Goal: Information Seeking & Learning: Check status

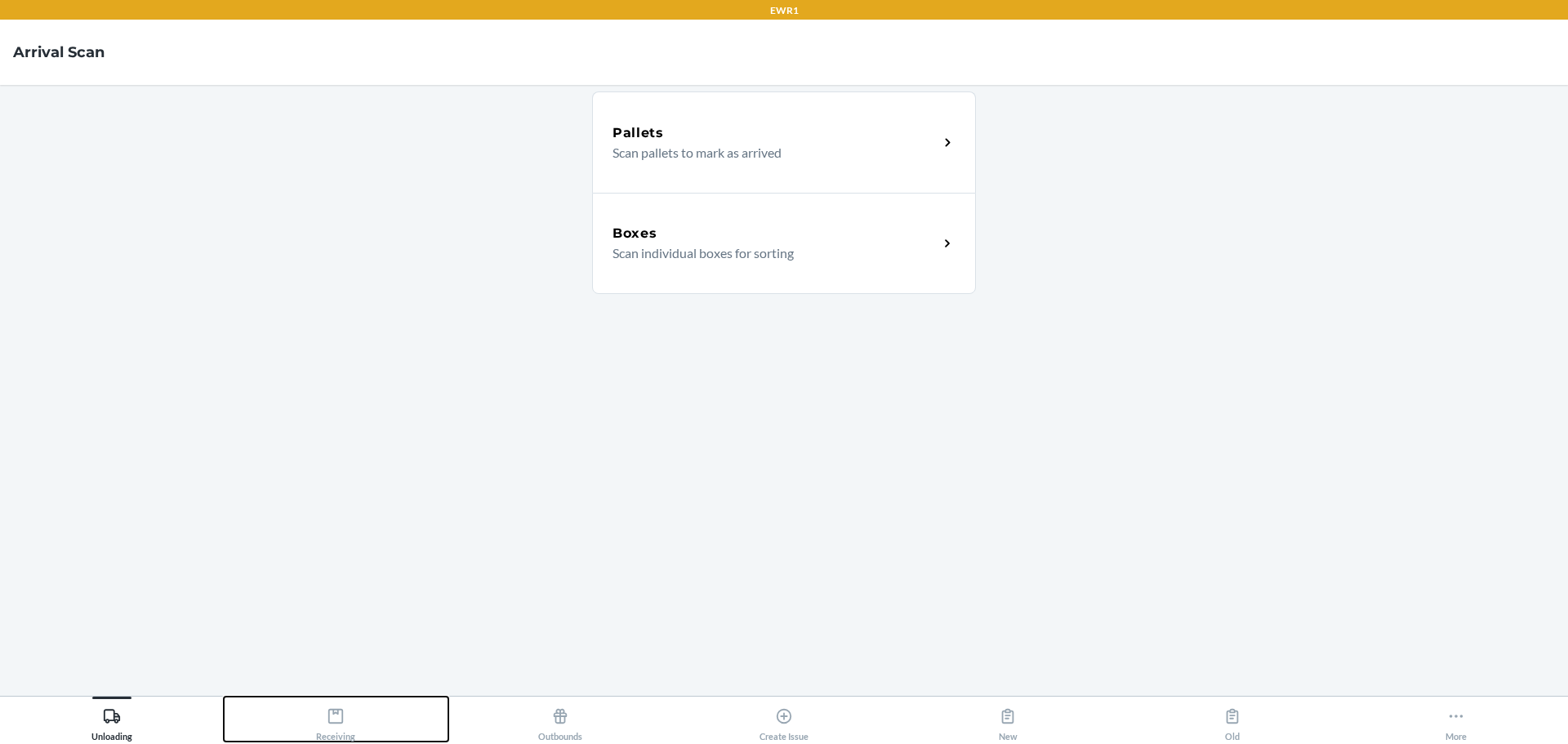
click at [362, 713] on button "Receiving" at bounding box center [335, 720] width 224 height 45
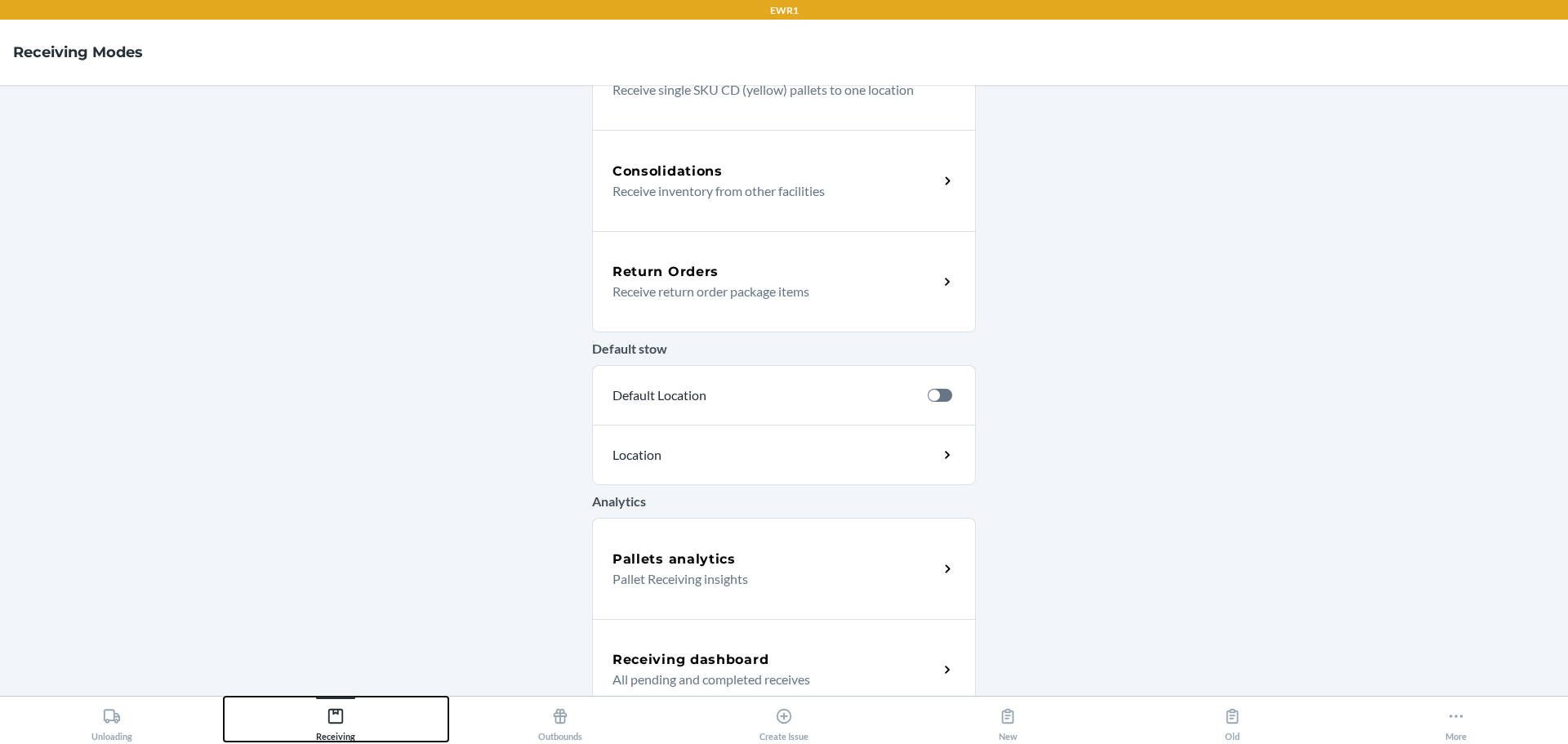
scroll to position [395, 0]
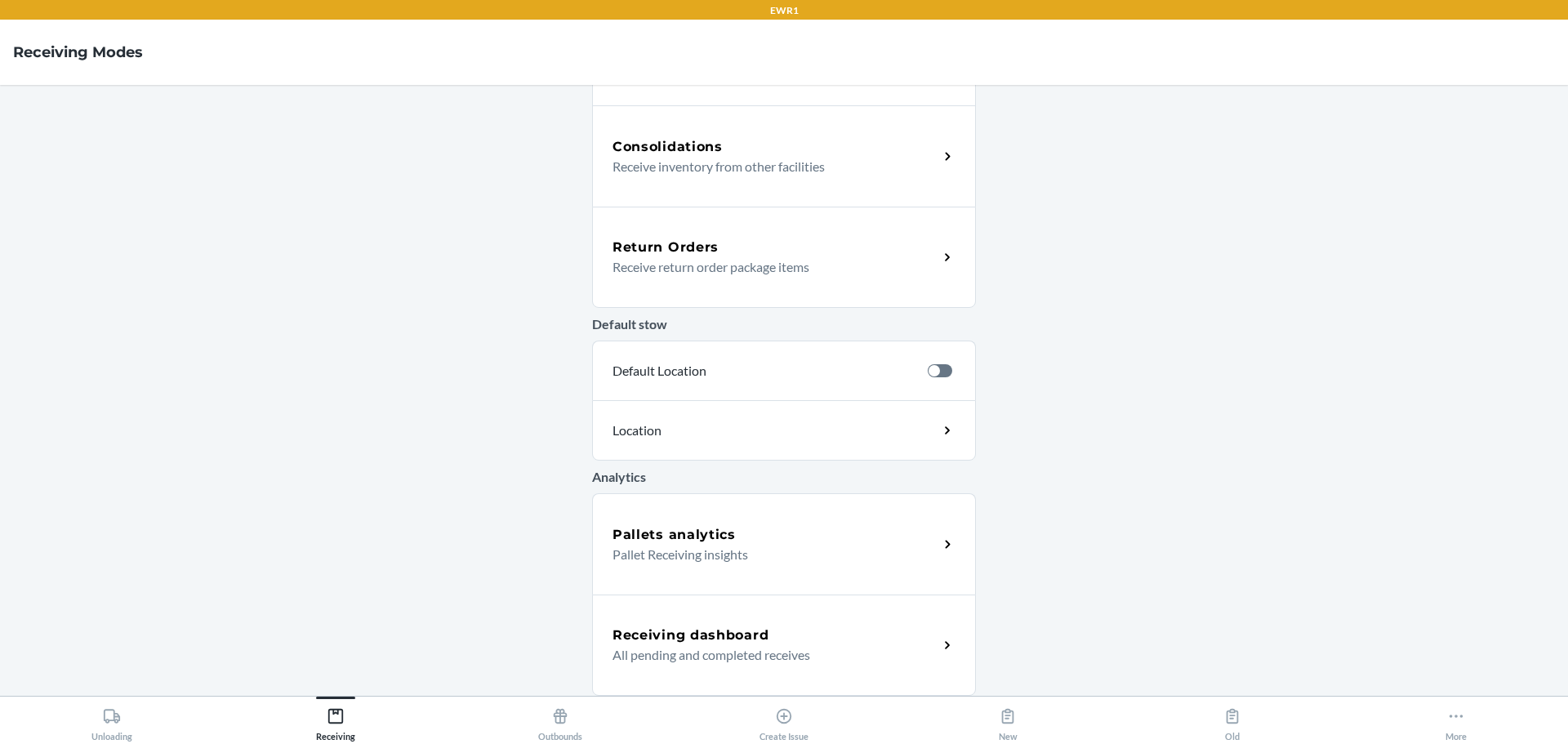
click at [676, 560] on p "Pallet Receiving insights" at bounding box center [768, 555] width 313 height 20
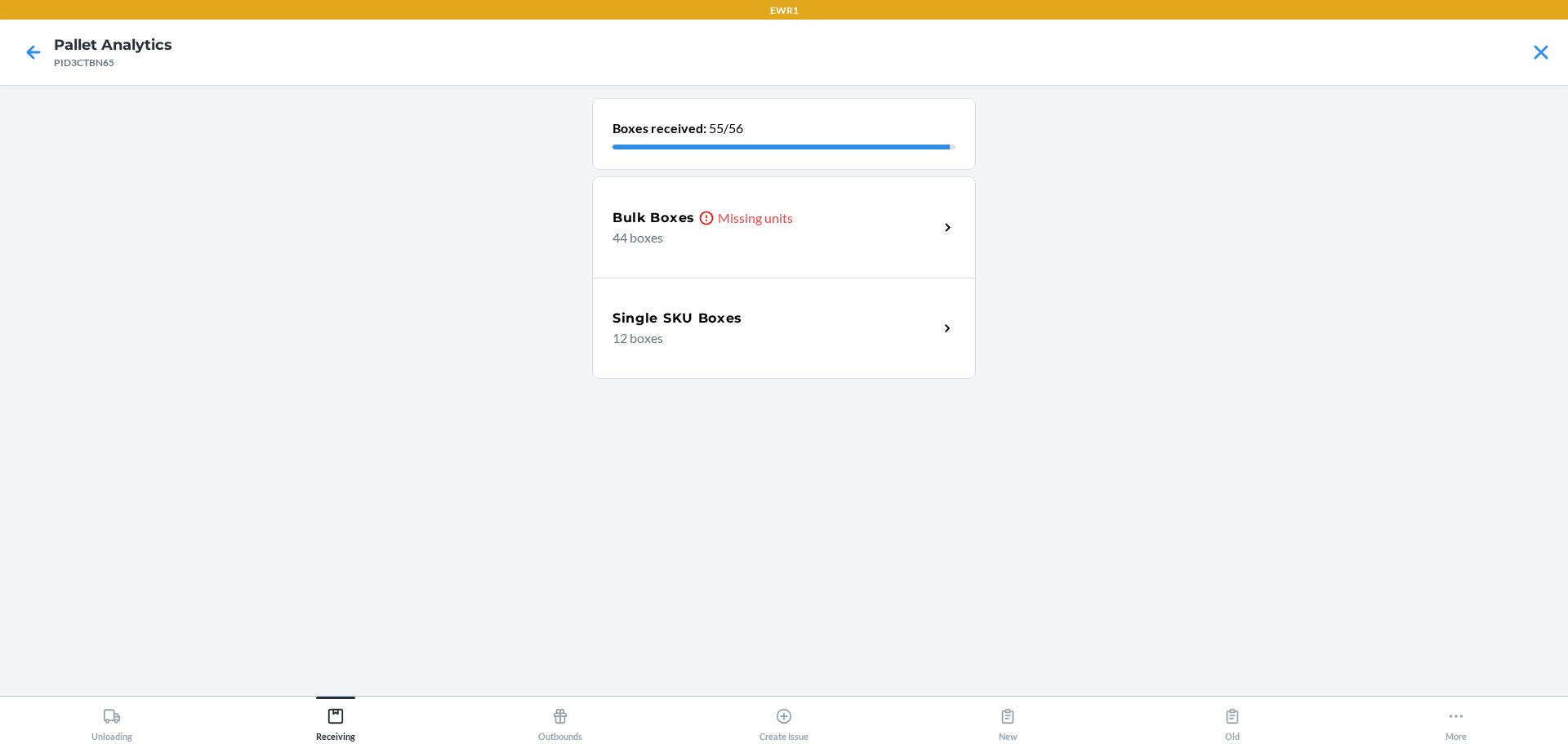
click at [733, 212] on p "Missing units" at bounding box center [755, 218] width 75 height 20
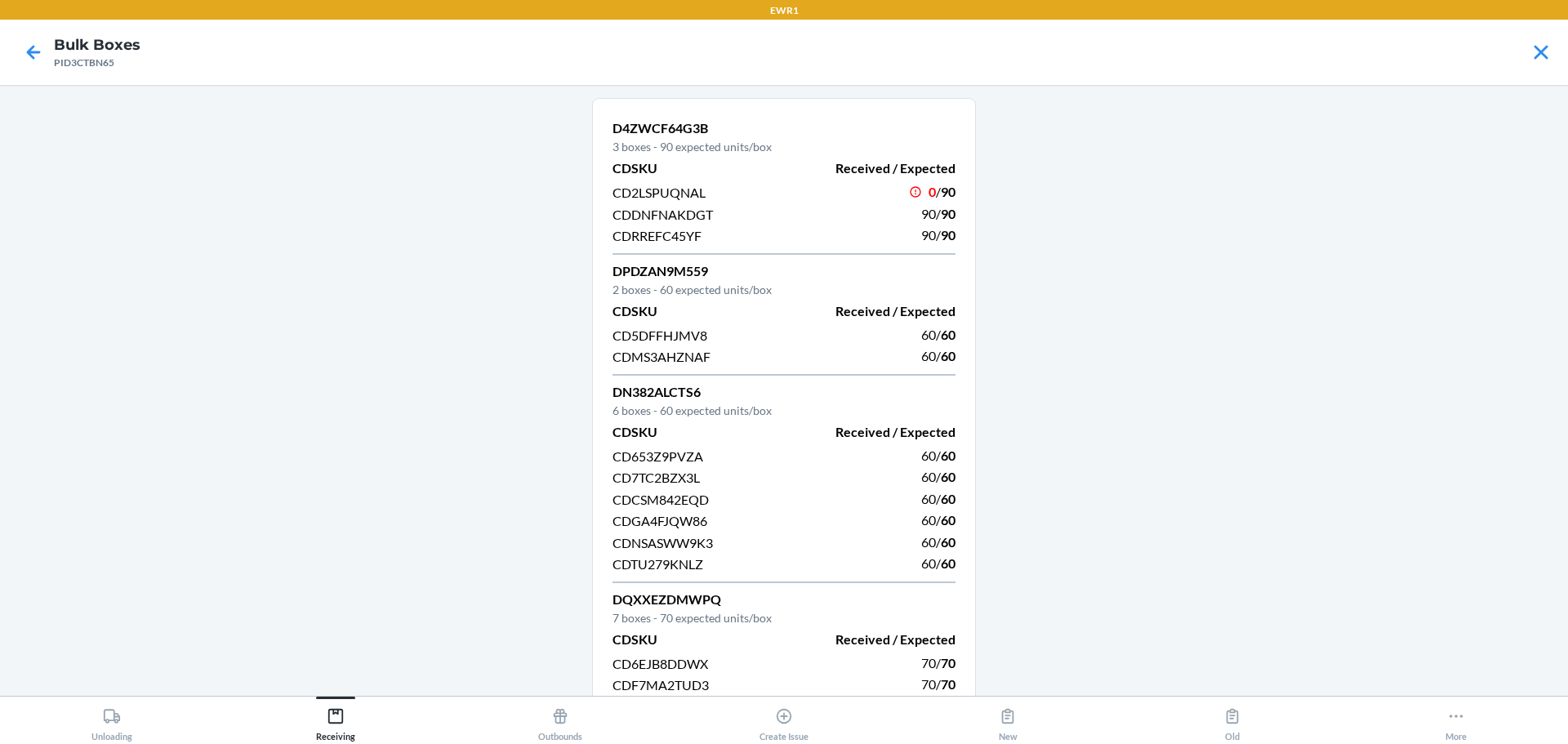
click at [659, 215] on span "CDDNFNAKDGT" at bounding box center [662, 214] width 100 height 16
copy span "CDDNFNAKDGT"
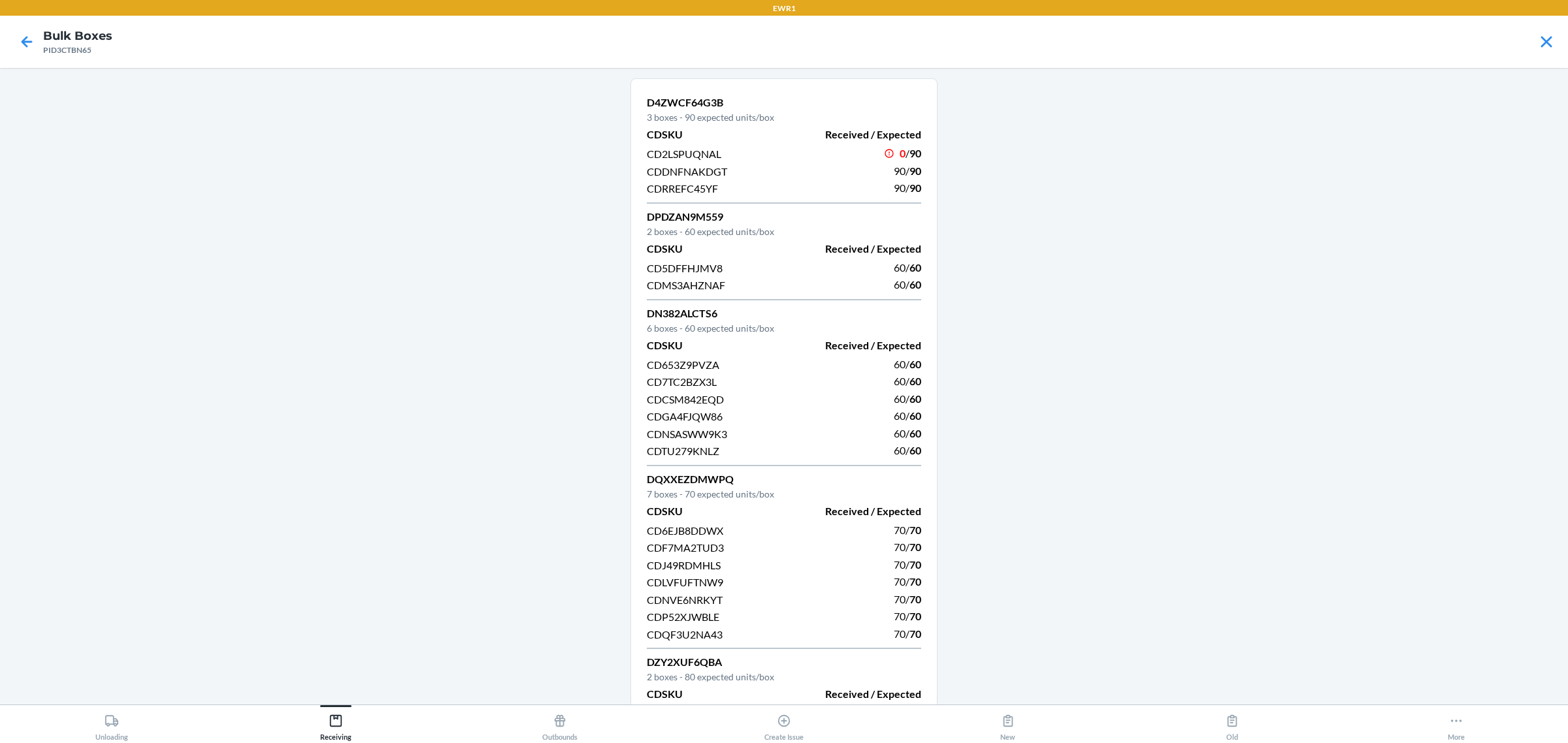
click at [687, 146] on div "CD2LSPUQNAL" at bounding box center [711, 153] width 130 height 17
click at [687, 151] on span "CD2LSPUQNAL" at bounding box center [683, 154] width 75 height 13
copy span "CD2LSPUQNAL"
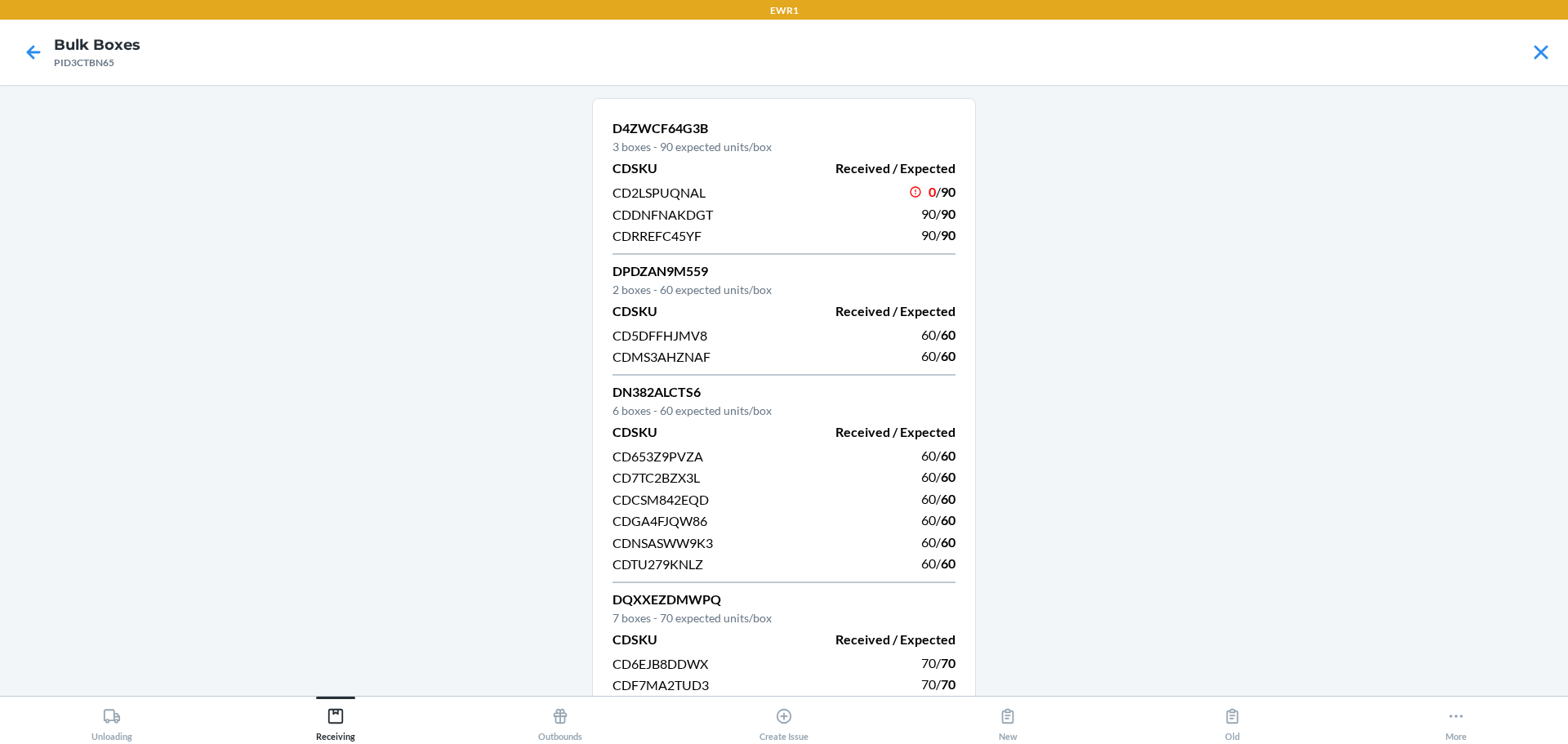
click at [804, 248] on div "D4ZWCF64G3B 3 boxes - 90 expected units/box CDSKU Received / Expected CD2LSPUQN…" at bounding box center [784, 186] width 343 height 137
click at [36, 45] on icon at bounding box center [34, 52] width 28 height 28
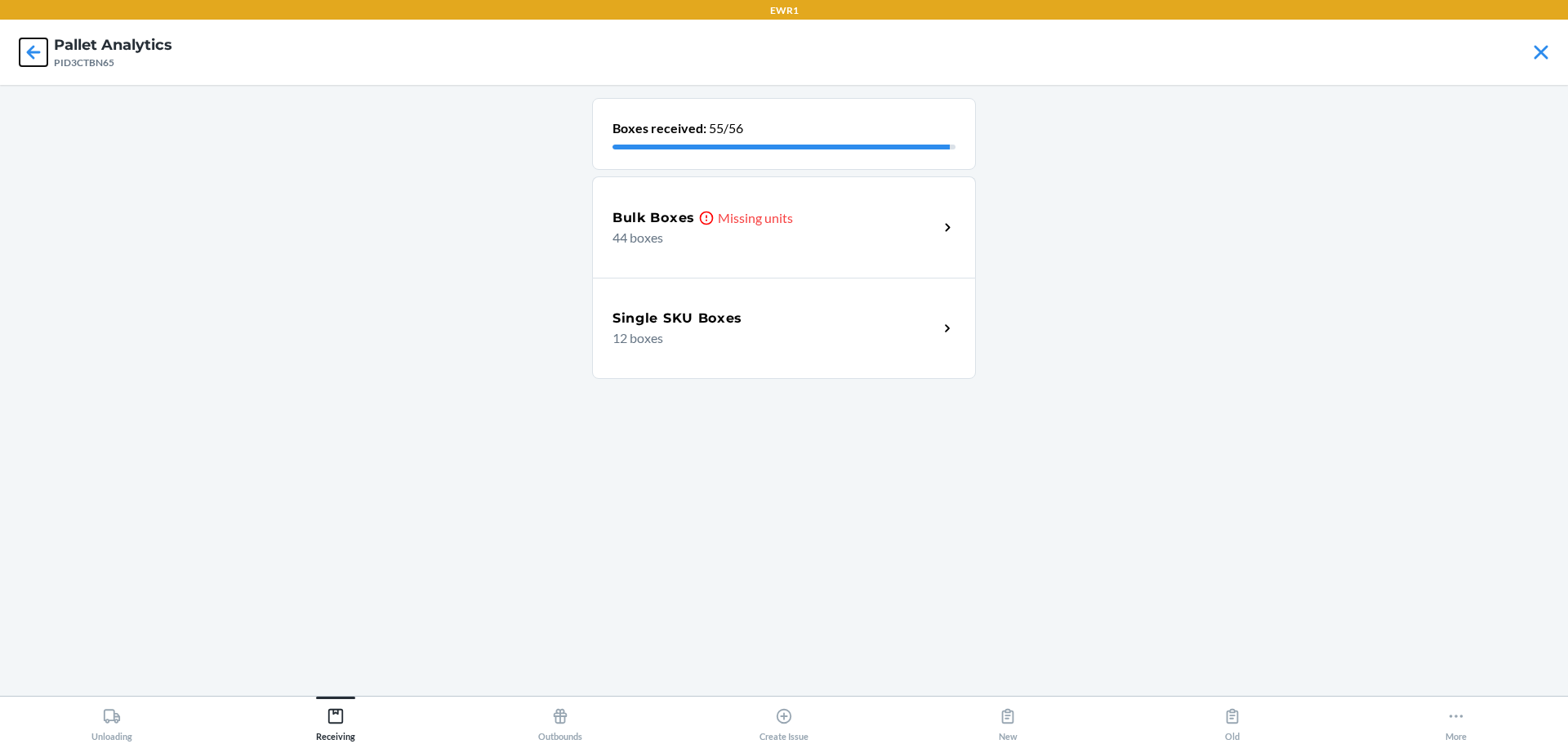
click at [39, 55] on icon at bounding box center [34, 52] width 28 height 28
click at [776, 237] on p "27 boxes" at bounding box center [768, 238] width 313 height 20
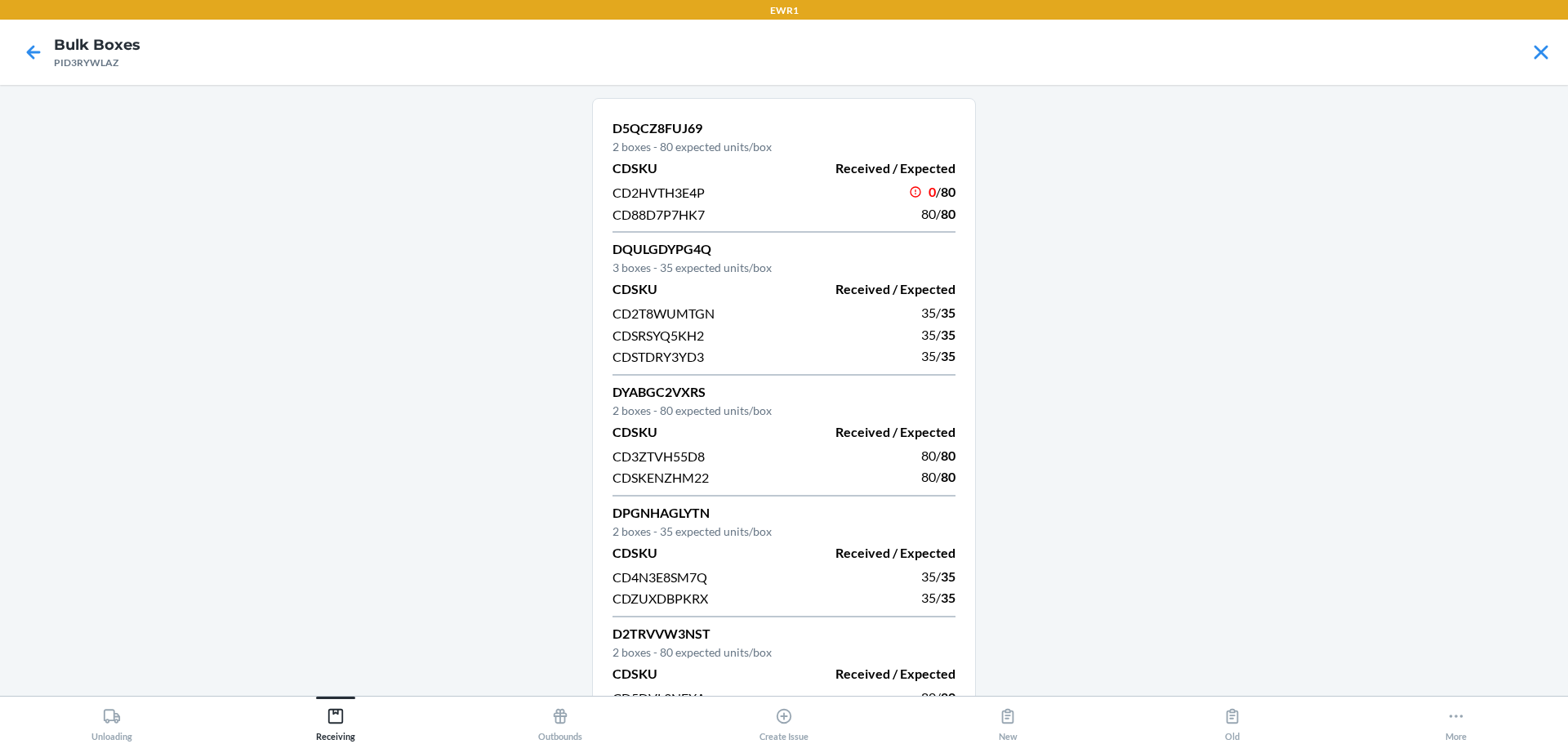
click at [674, 217] on span "CD88D7P7HK7" at bounding box center [658, 214] width 92 height 16
copy span "CD88D7P7HK7"
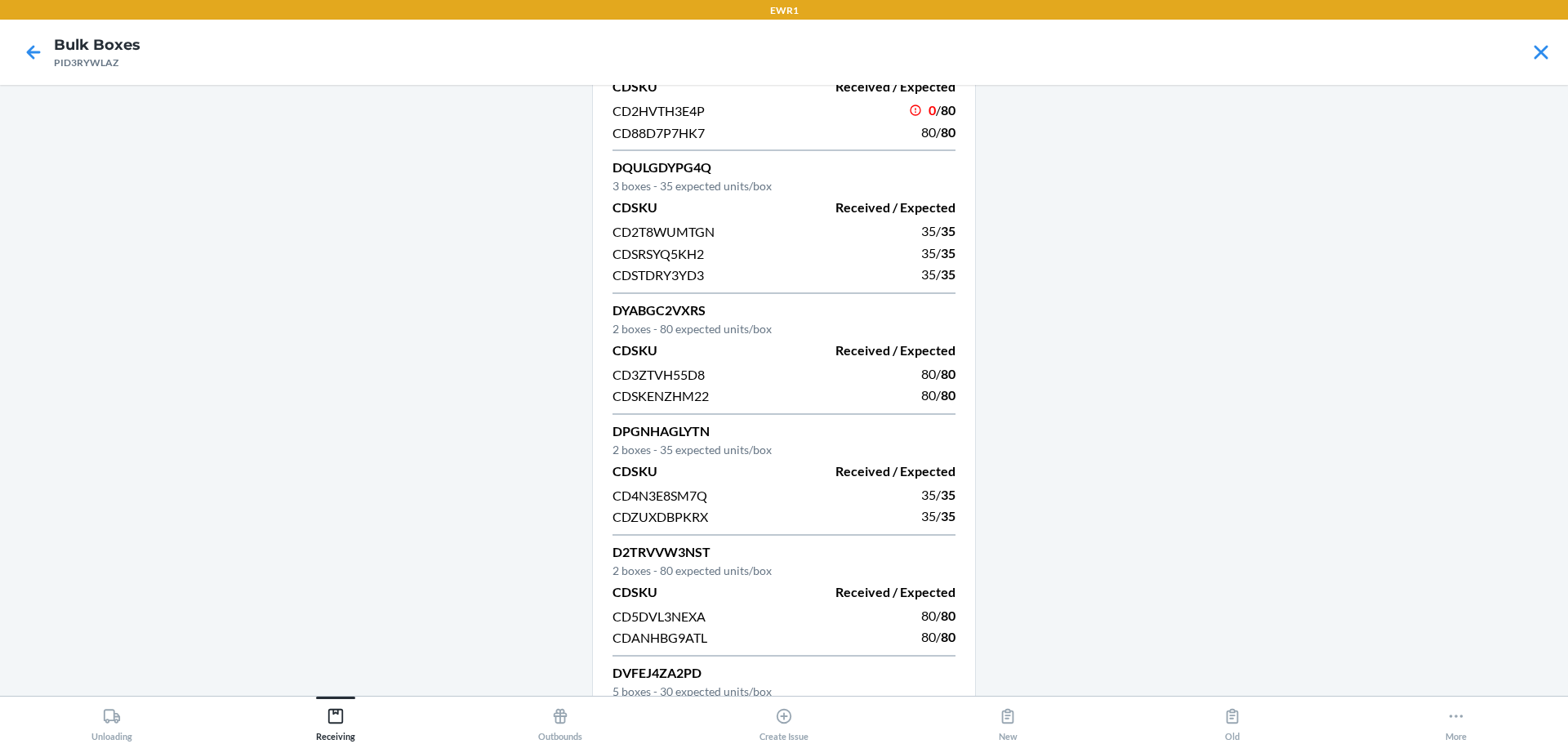
click at [670, 416] on div "D5QCZ8FUJ69 2 boxes - 80 expected units/box CDSKU Received / Expected CD2HVTH3E…" at bounding box center [784, 710] width 384 height 1387
click at [684, 384] on div "CD3ZTVH55D8" at bounding box center [693, 374] width 162 height 22
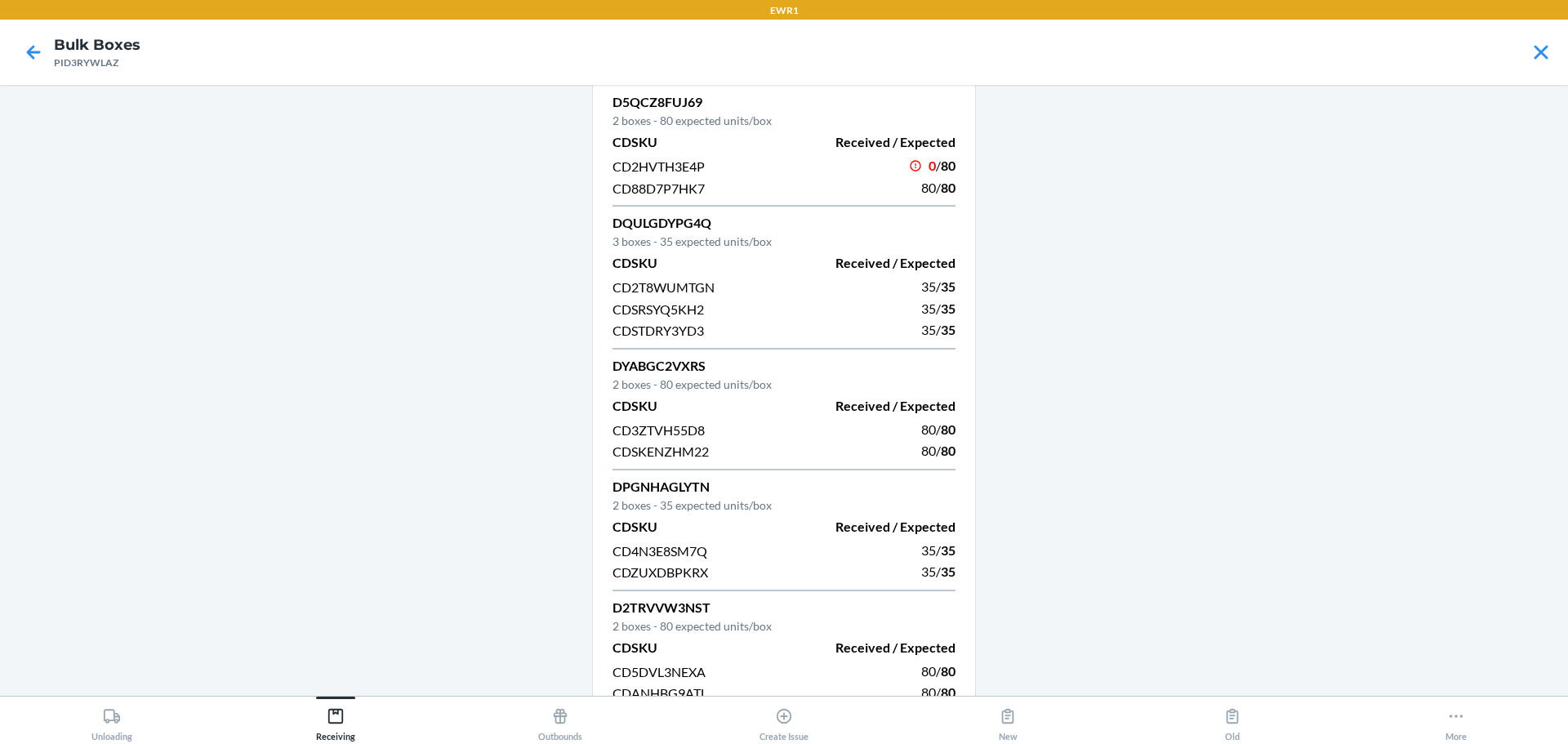
scroll to position [0, 0]
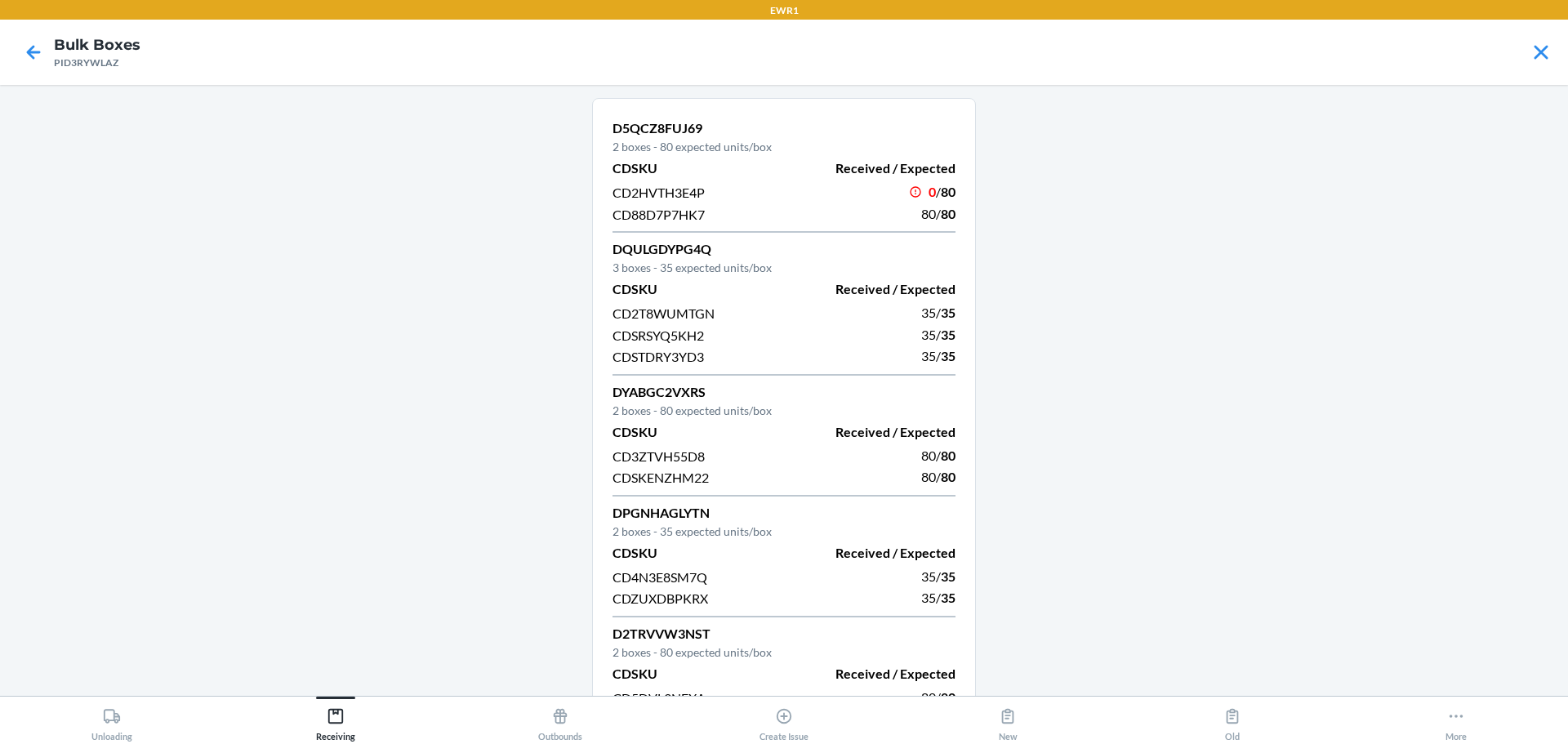
click at [663, 190] on span "CD2HVTH3E4P" at bounding box center [658, 193] width 92 height 16
copy span "CD2HVTH3E4P"
click at [852, 320] on div "35 / 35" at bounding box center [875, 313] width 162 height 22
click at [38, 56] on icon at bounding box center [34, 52] width 28 height 28
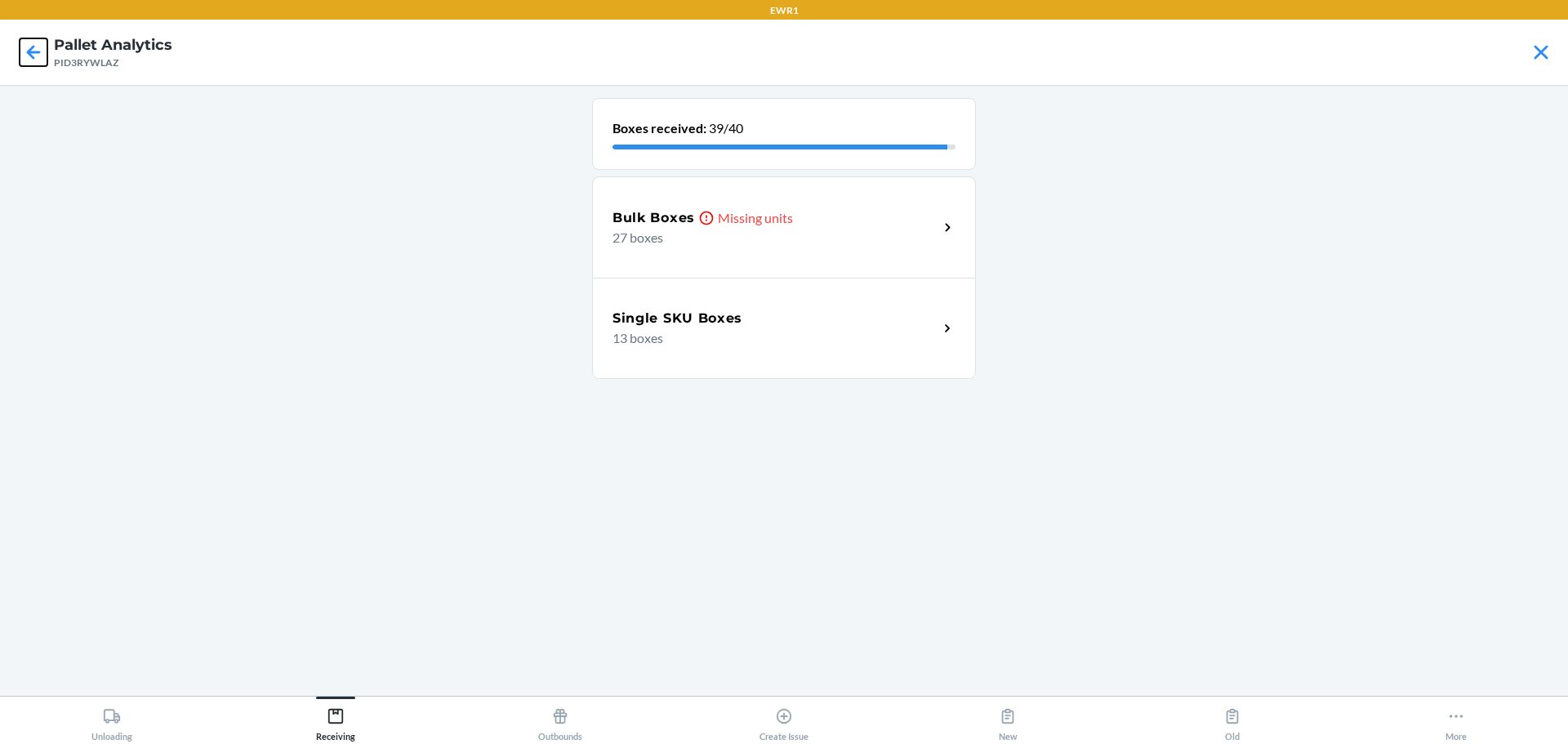
click at [33, 56] on icon at bounding box center [34, 52] width 28 height 28
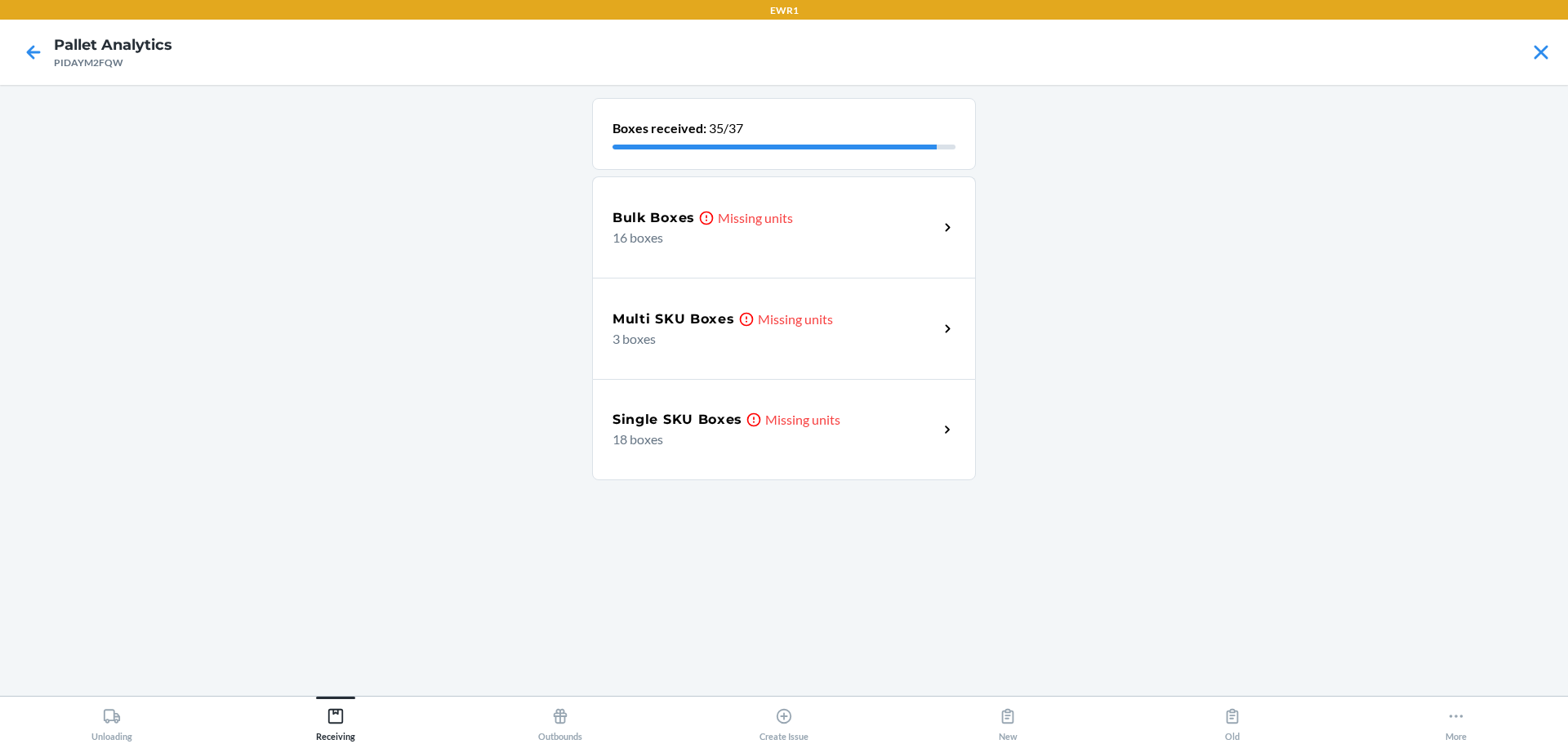
click at [783, 247] on p "16 boxes" at bounding box center [768, 238] width 313 height 20
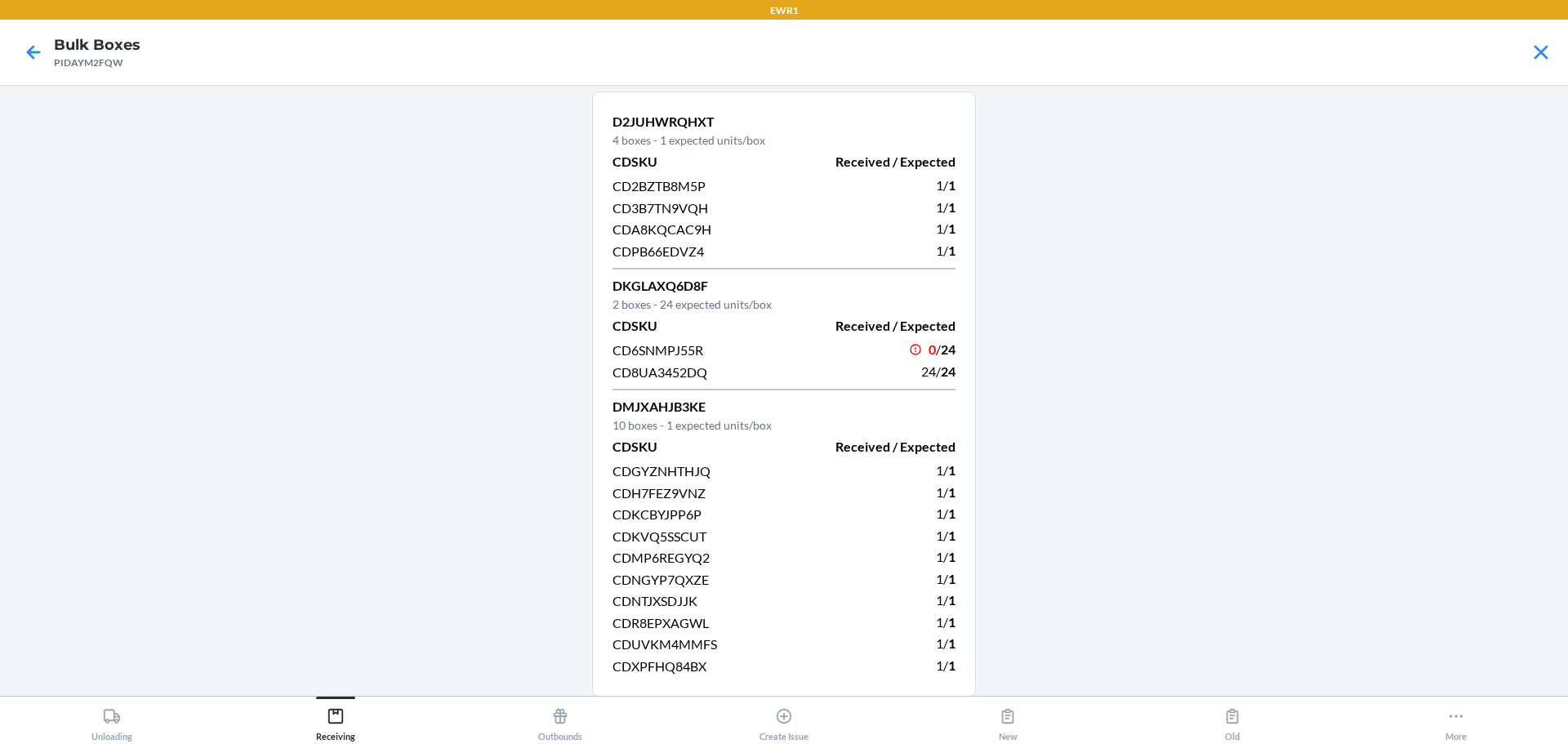
scroll to position [7, 0]
click at [680, 370] on span "CD8UA3452DQ" at bounding box center [659, 371] width 95 height 16
copy span "CD8UA3452DQ"
click at [662, 347] on span "CD6SNMPJ55R" at bounding box center [657, 349] width 91 height 16
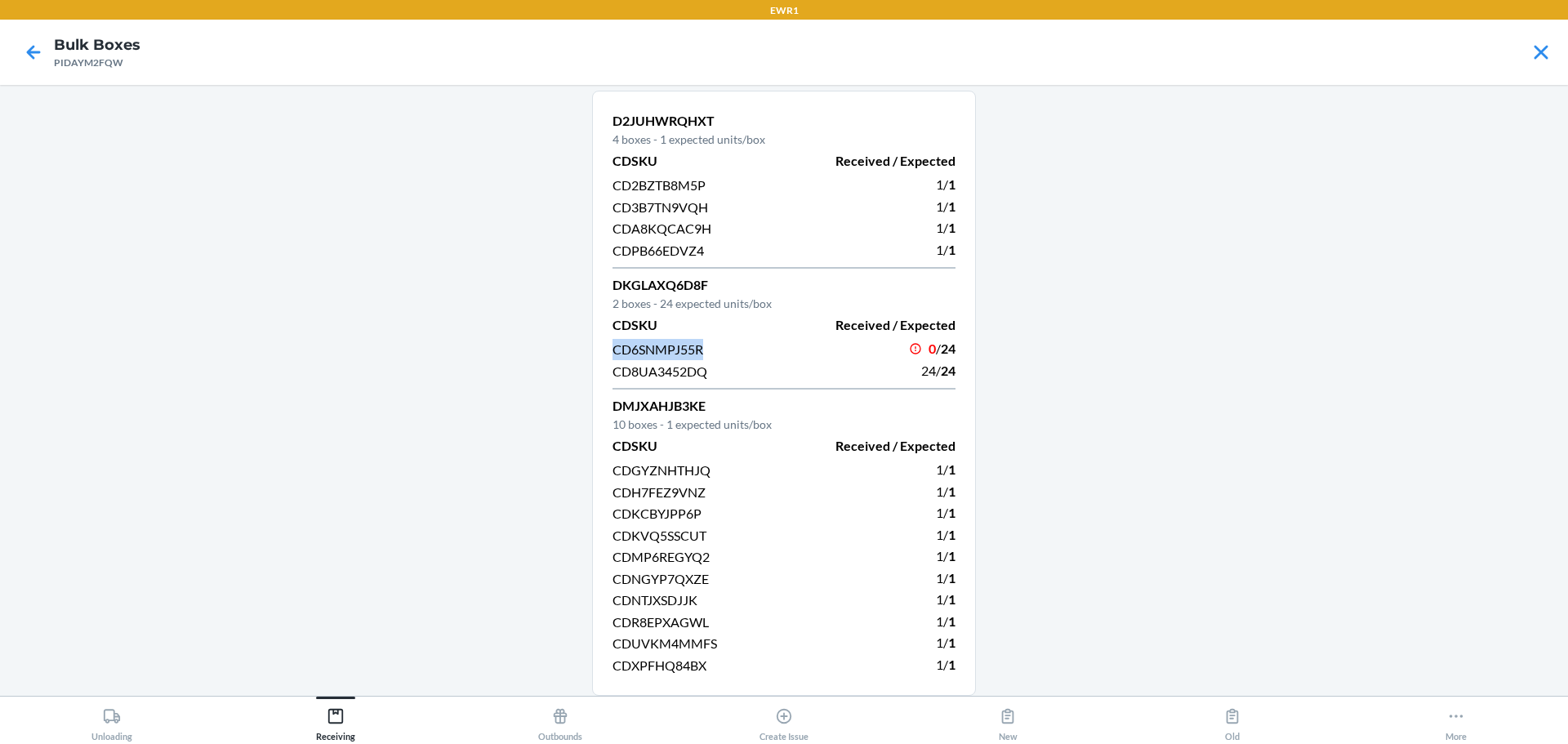
click at [663, 347] on span "CD6SNMPJ55R" at bounding box center [657, 349] width 91 height 16
copy span "CD6SNMPJ55R"
click at [677, 375] on span "CD8UA3452DQ" at bounding box center [659, 371] width 95 height 16
copy span "CD8UA3452DQ"
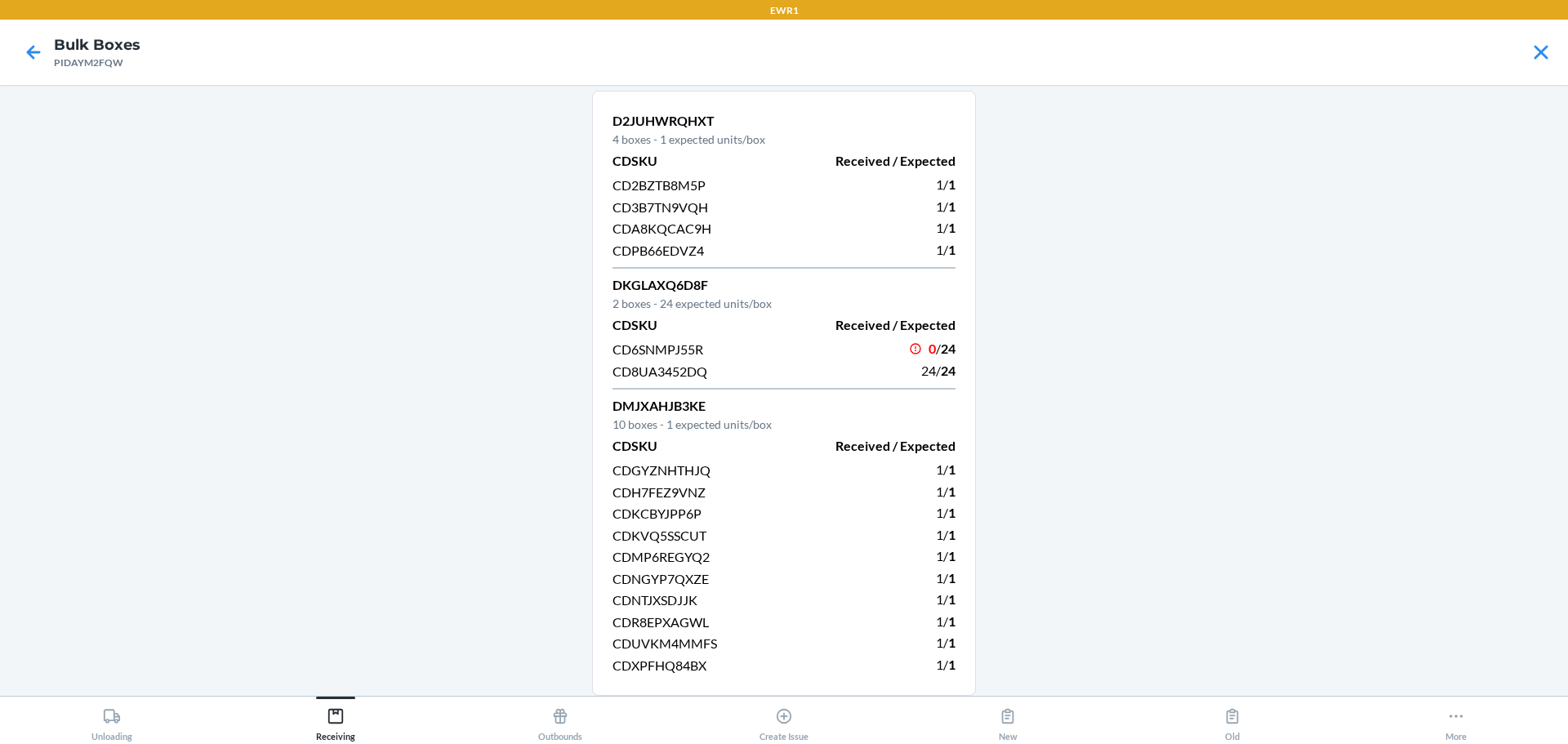
click at [846, 346] on div "0 / 24" at bounding box center [875, 348] width 162 height 22
click at [31, 58] on icon at bounding box center [34, 52] width 28 height 28
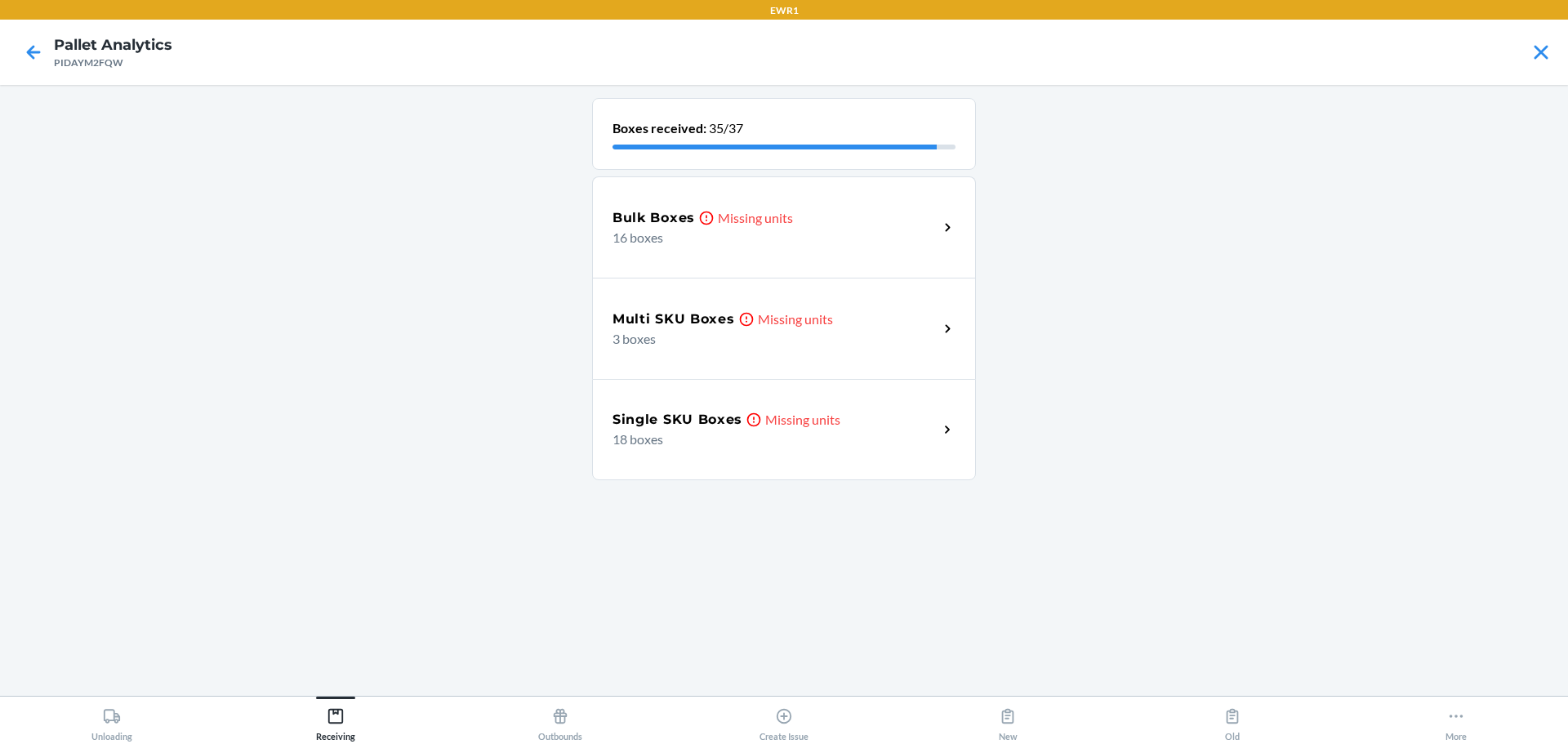
click at [744, 322] on icon at bounding box center [746, 319] width 17 height 17
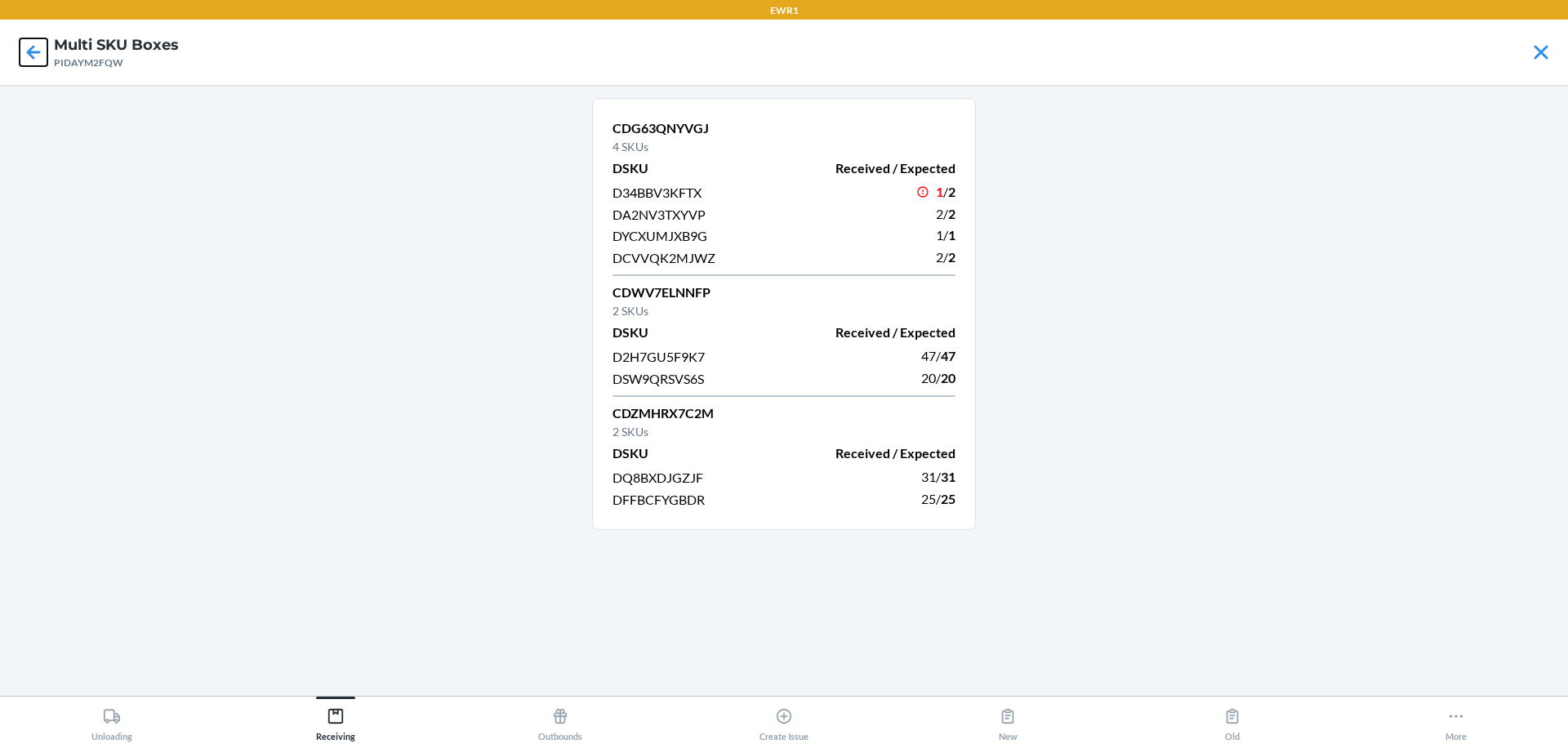
click at [44, 57] on icon at bounding box center [34, 52] width 28 height 28
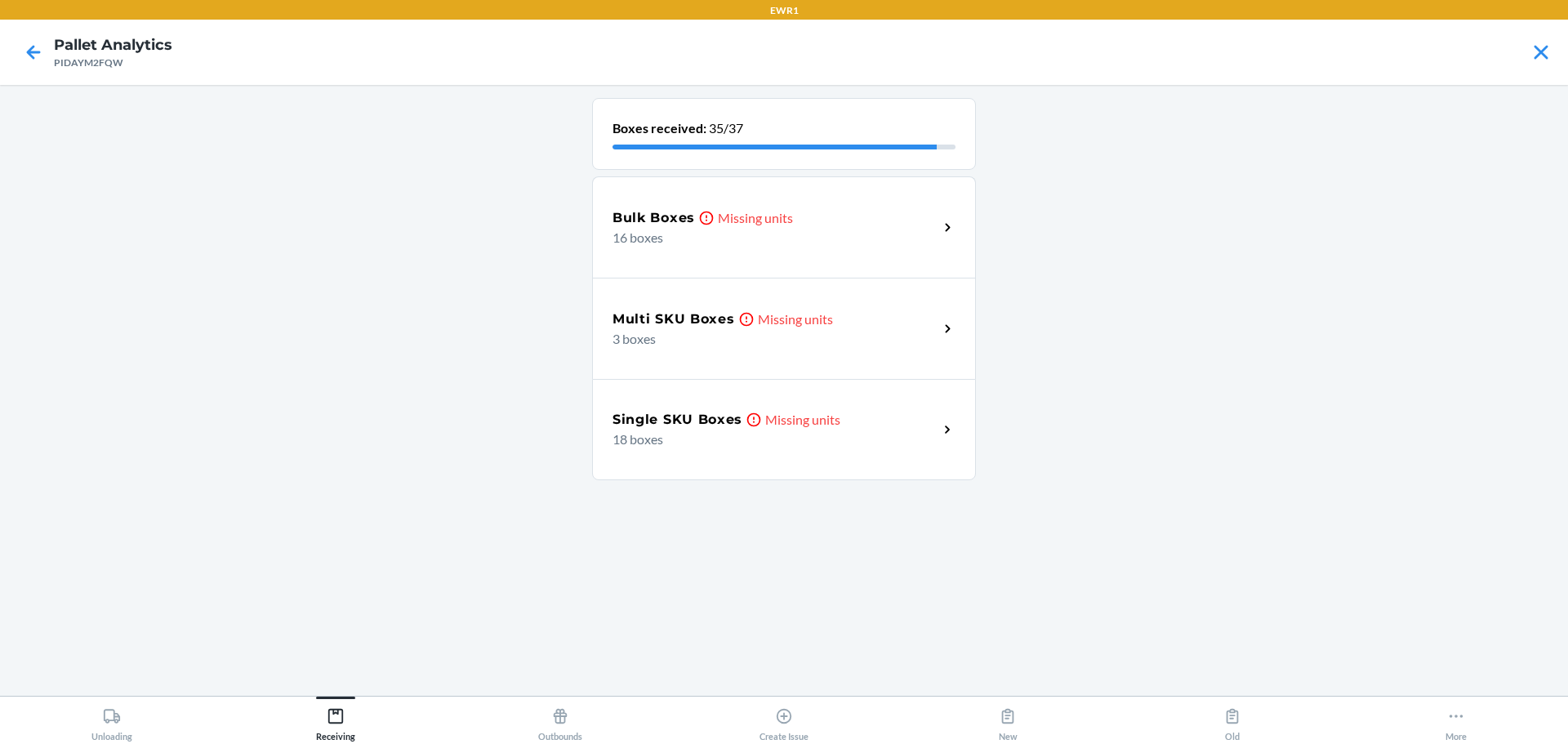
click at [899, 423] on div "Single SKU Boxes Missing units" at bounding box center [775, 420] width 326 height 20
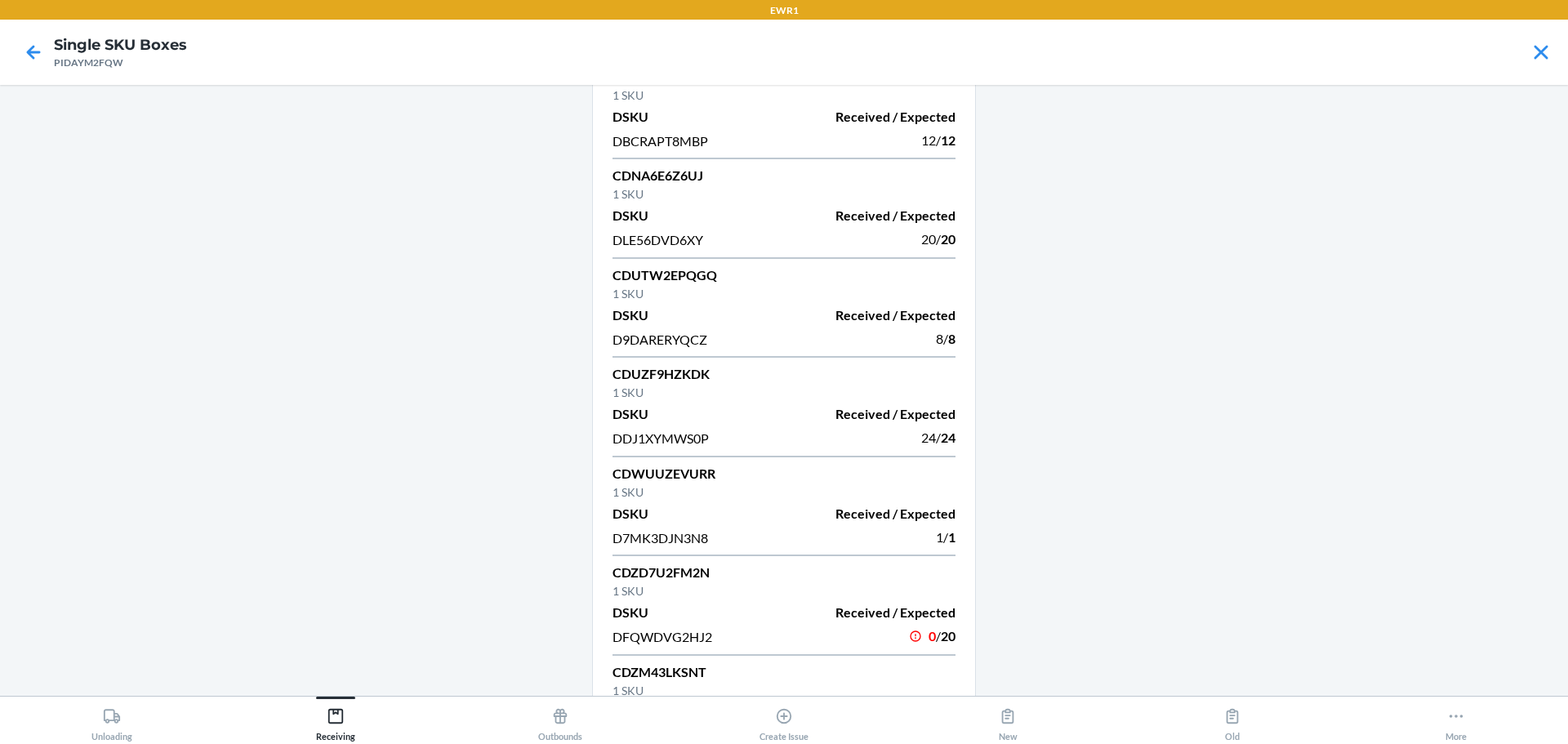
scroll to position [1215, 0]
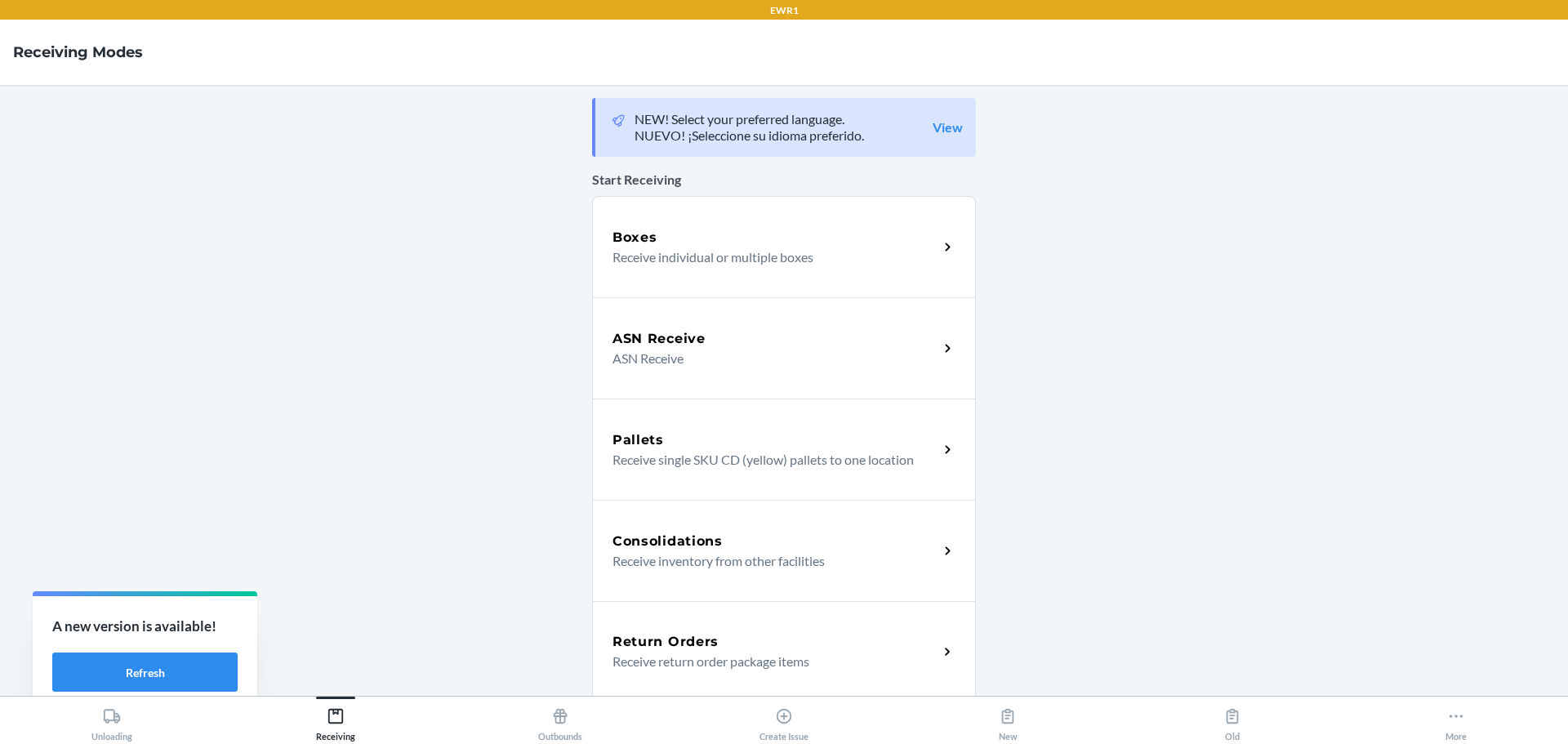
scroll to position [395, 0]
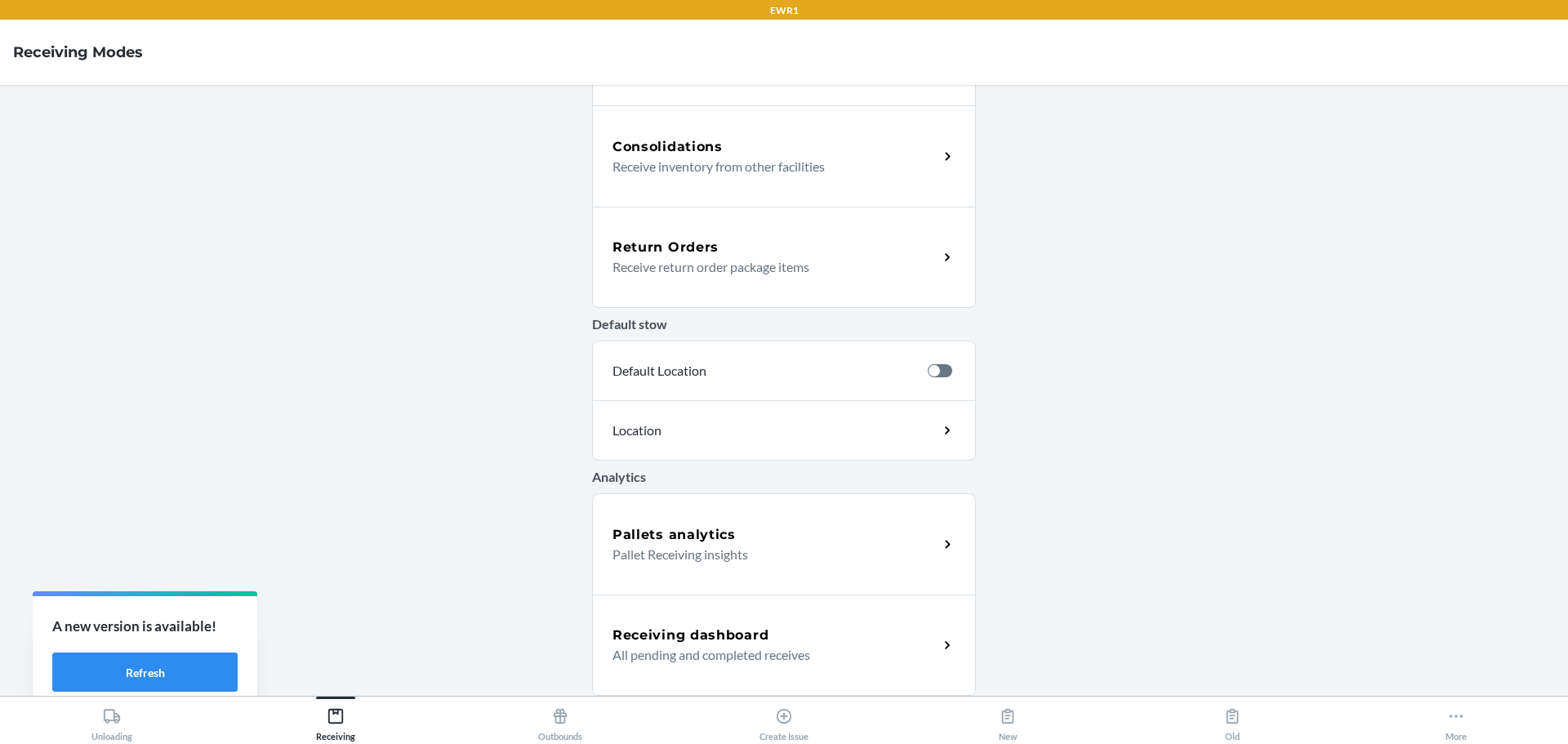
click at [731, 632] on h5 "Receiving dashboard" at bounding box center [690, 635] width 156 height 20
